Goal: Task Accomplishment & Management: Use online tool/utility

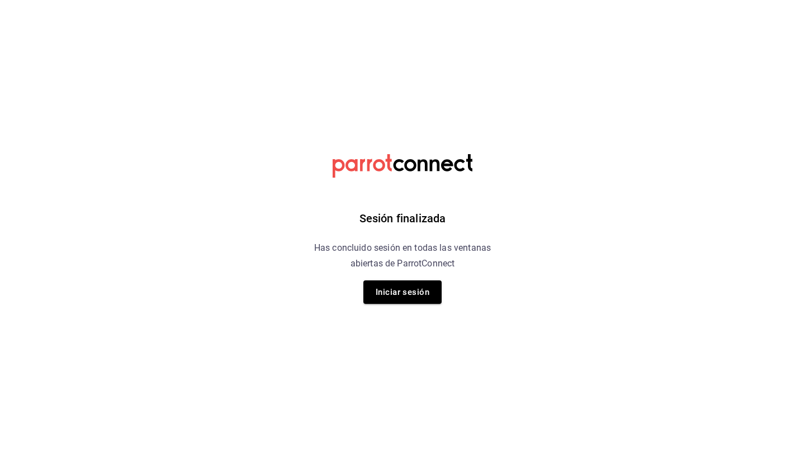
click at [487, 295] on div "Sesión finalizada Has concluido sesión en todas las ventanas abiertas de Parrot…" at bounding box center [403, 229] width 282 height 458
click at [408, 292] on button "Iniciar sesión" at bounding box center [402, 292] width 78 height 23
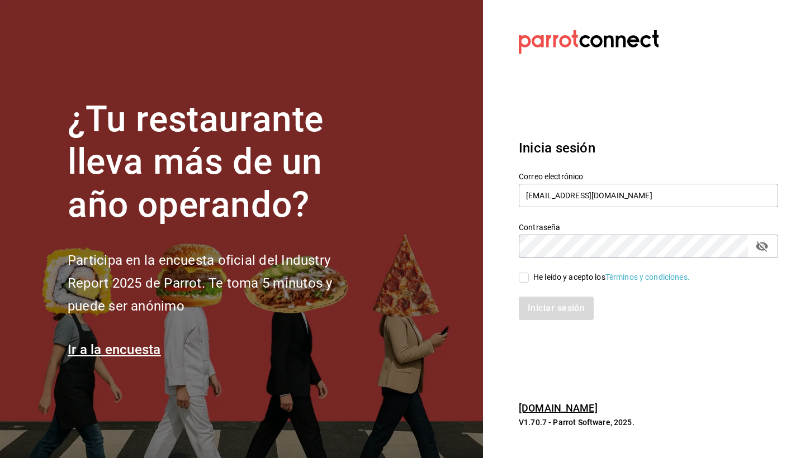
type input "[EMAIL_ADDRESS][DOMAIN_NAME]"
click at [522, 280] on input "He leído y acepto los Términos y condiciones." at bounding box center [524, 278] width 10 height 10
checkbox input "true"
click at [559, 304] on button "Iniciar sesión" at bounding box center [557, 308] width 76 height 23
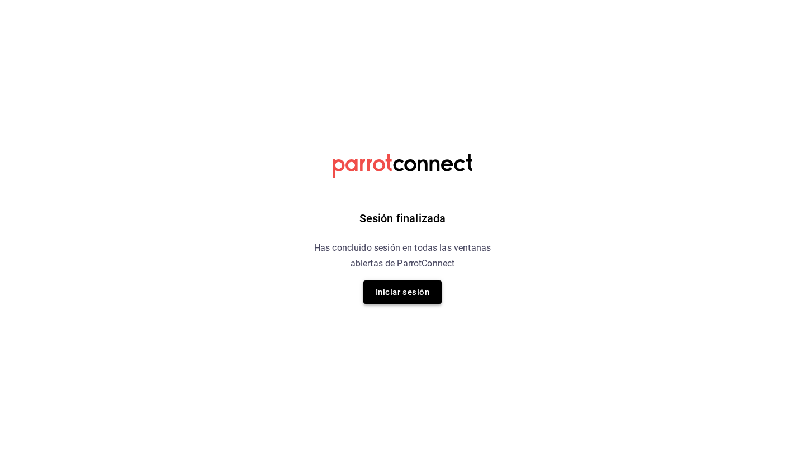
click at [405, 294] on button "Iniciar sesión" at bounding box center [402, 292] width 78 height 23
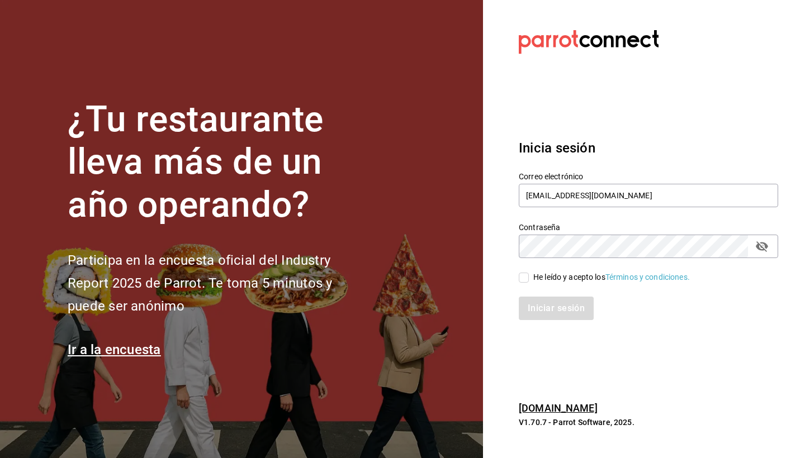
type input "[EMAIL_ADDRESS][DOMAIN_NAME]"
click at [524, 282] on input "He leído y acepto los Términos y condiciones." at bounding box center [524, 278] width 10 height 10
checkbox input "true"
click at [551, 311] on button "Iniciar sesión" at bounding box center [557, 308] width 76 height 23
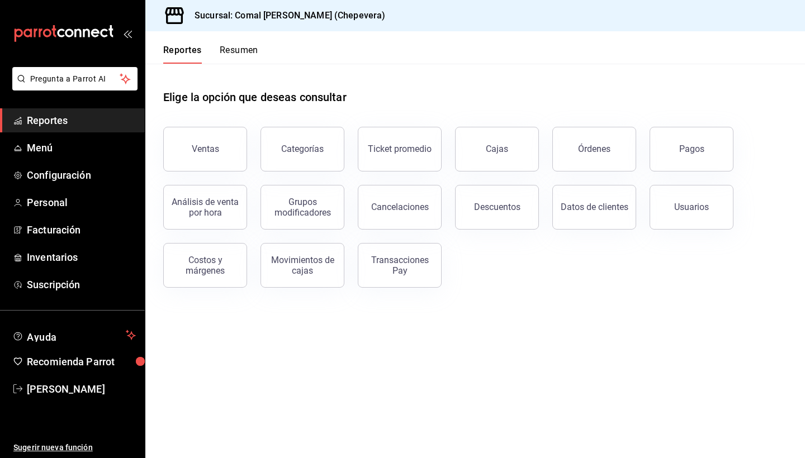
click at [737, 138] on div "Ventas Categorías Ticket promedio Cajas Órdenes Pagos Análisis de venta por hor…" at bounding box center [468, 200] width 637 height 174
click at [713, 138] on button "Pagos" at bounding box center [692, 149] width 84 height 45
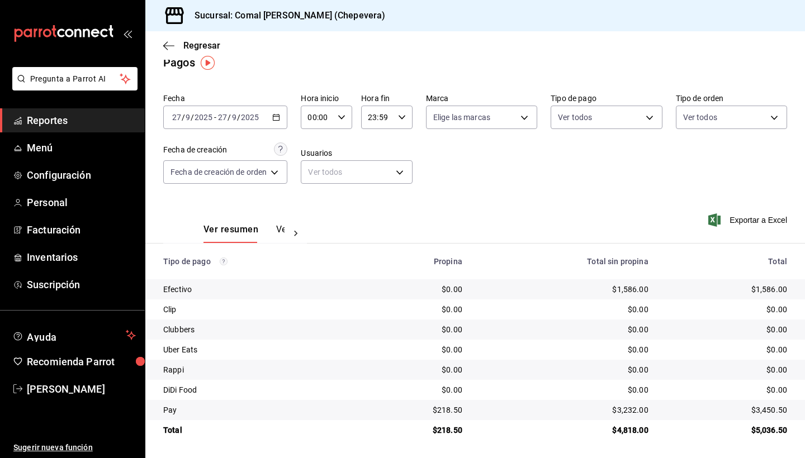
scroll to position [15, 0]
click at [275, 113] on icon "button" at bounding box center [276, 117] width 8 height 8
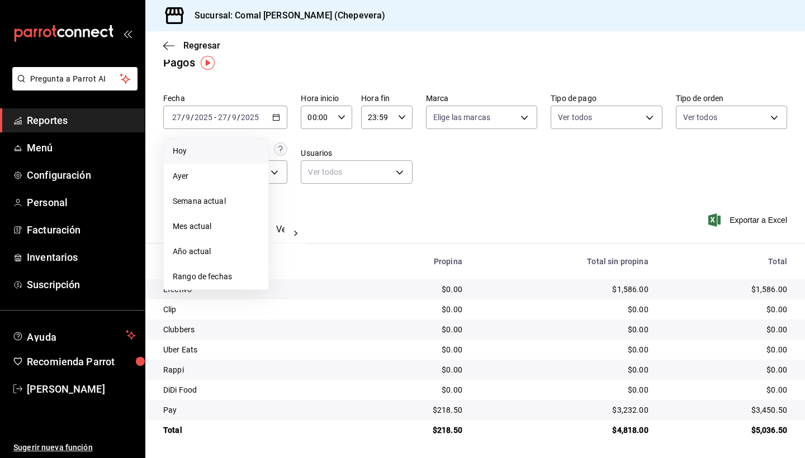
click at [179, 155] on span "Hoy" at bounding box center [216, 151] width 87 height 12
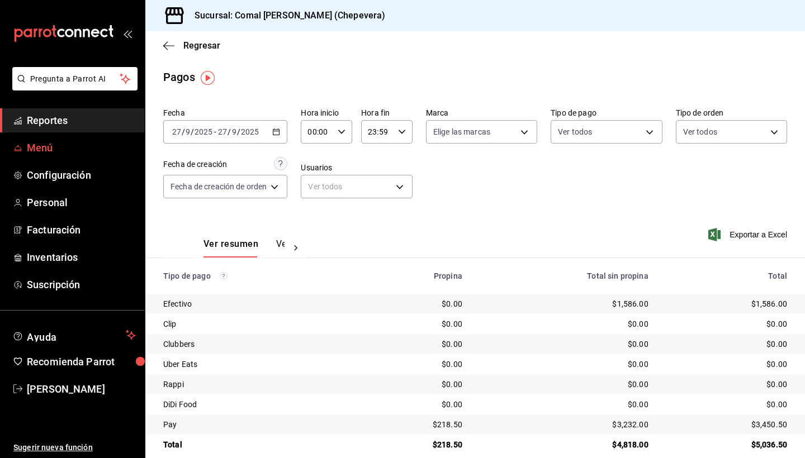
scroll to position [0, 0]
click at [54, 145] on span "Menú" at bounding box center [81, 147] width 109 height 15
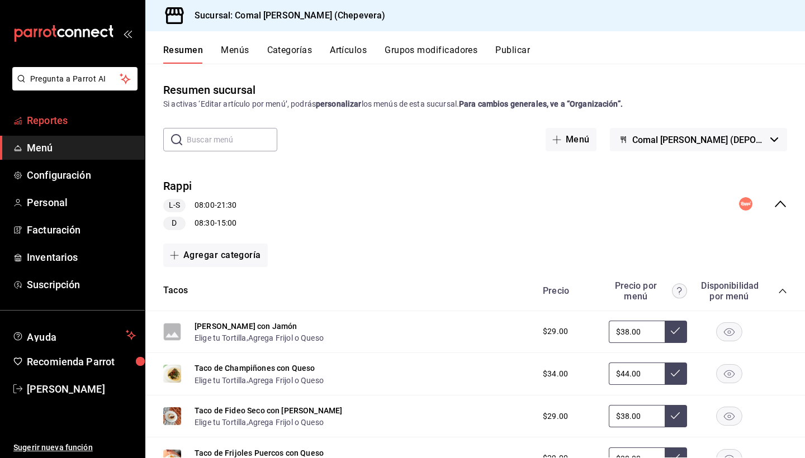
click at [67, 125] on span "Reportes" at bounding box center [81, 120] width 109 height 15
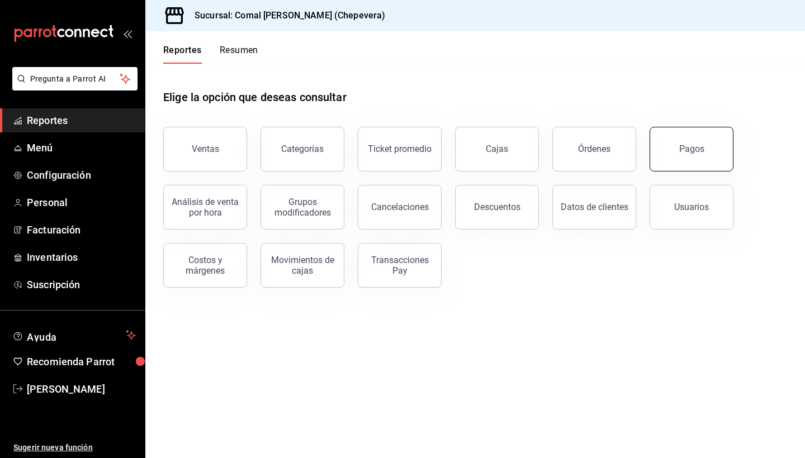
click at [680, 160] on button "Pagos" at bounding box center [692, 149] width 84 height 45
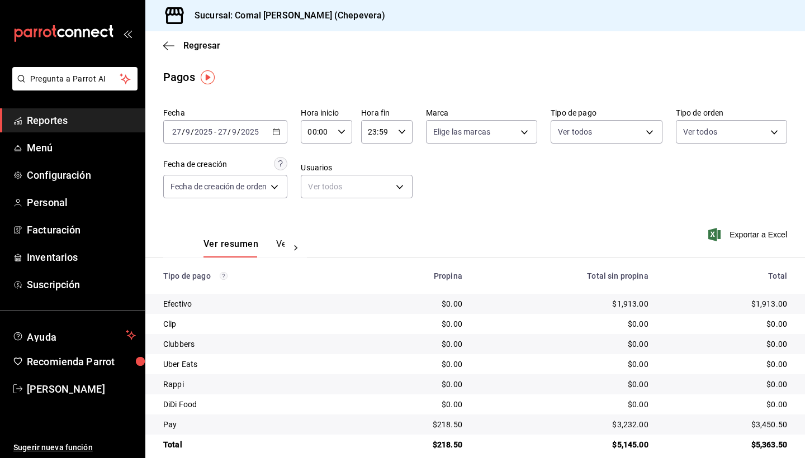
click at [272, 133] on div "2025-09-27 27 / 9 / 2025 - 2025-09-27 27 / 9 / 2025" at bounding box center [225, 131] width 124 height 23
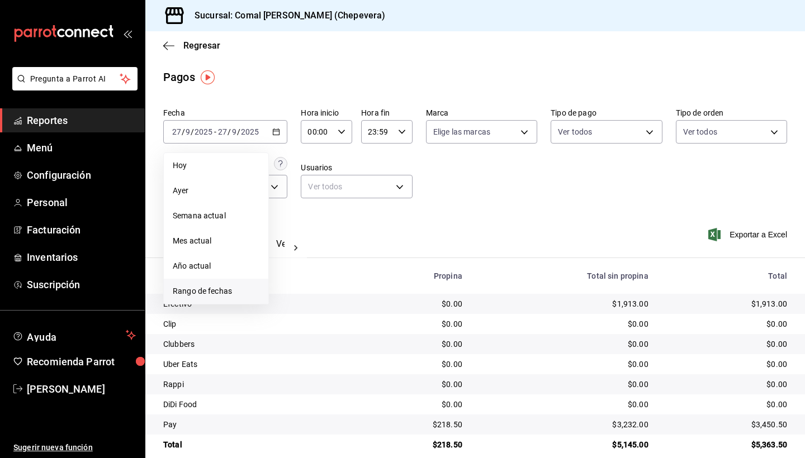
click at [214, 289] on span "Rango de fechas" at bounding box center [216, 292] width 87 height 12
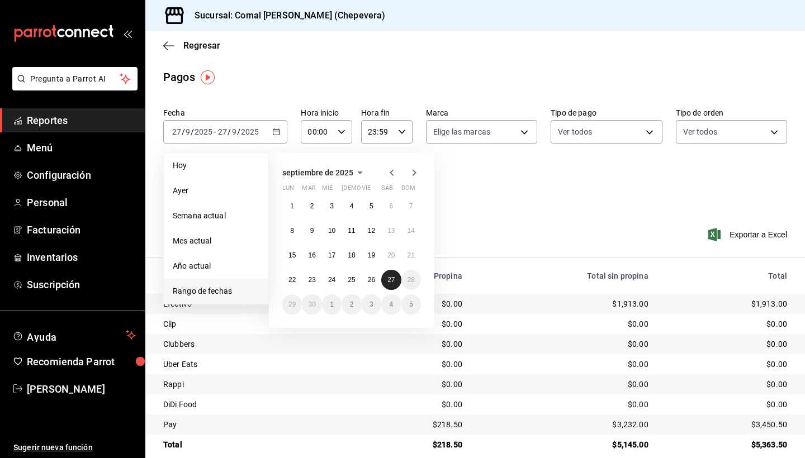
click at [391, 282] on abbr "27" at bounding box center [390, 280] width 7 height 8
click at [290, 285] on button "22" at bounding box center [292, 280] width 20 height 20
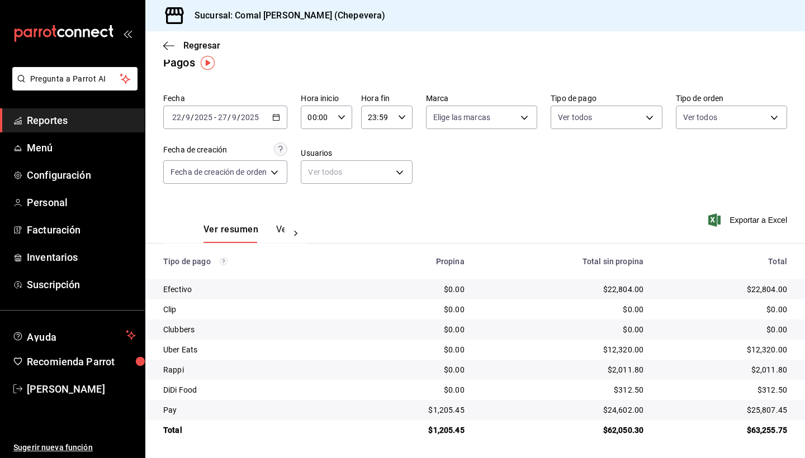
scroll to position [15, 0]
click at [278, 118] on icon "button" at bounding box center [276, 117] width 8 height 8
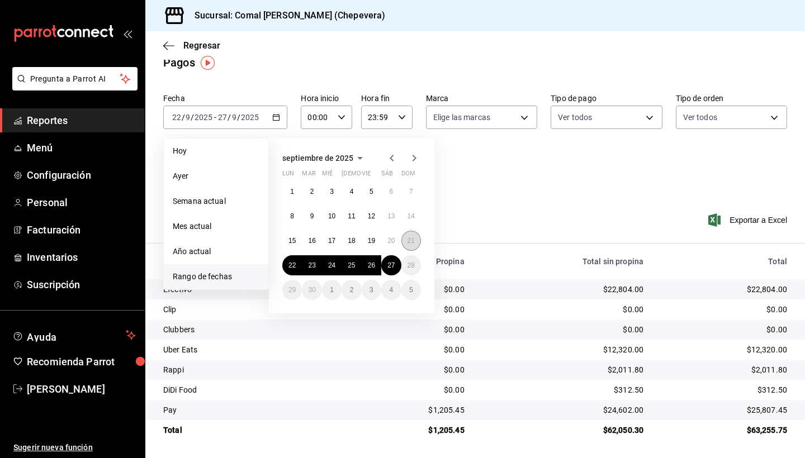
click at [412, 245] on abbr "21" at bounding box center [411, 241] width 7 height 8
click at [389, 264] on abbr "27" at bounding box center [390, 266] width 7 height 8
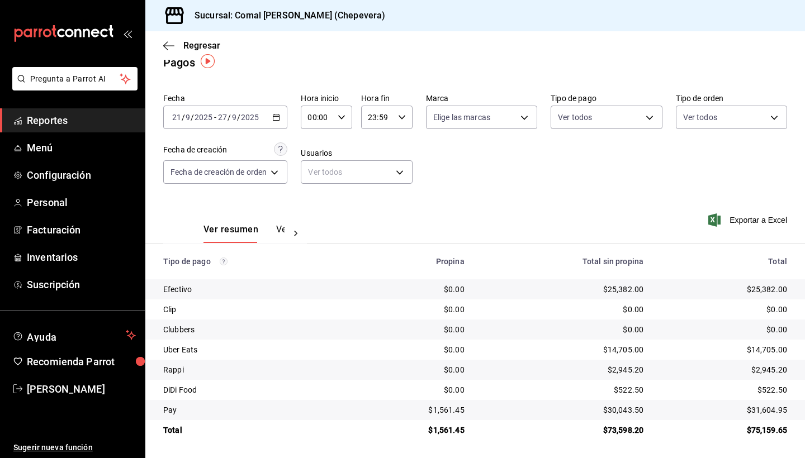
scroll to position [15, 0]
